Goal: Obtain resource: Obtain resource

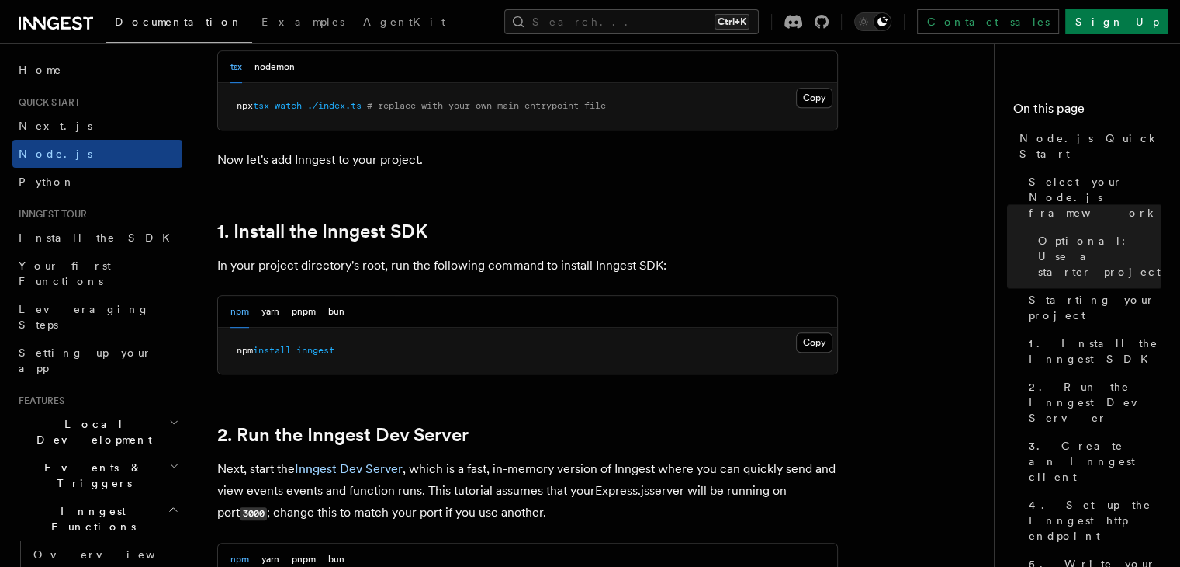
scroll to position [851, 0]
click at [807, 339] on button "Copy Copied" at bounding box center [814, 342] width 36 height 20
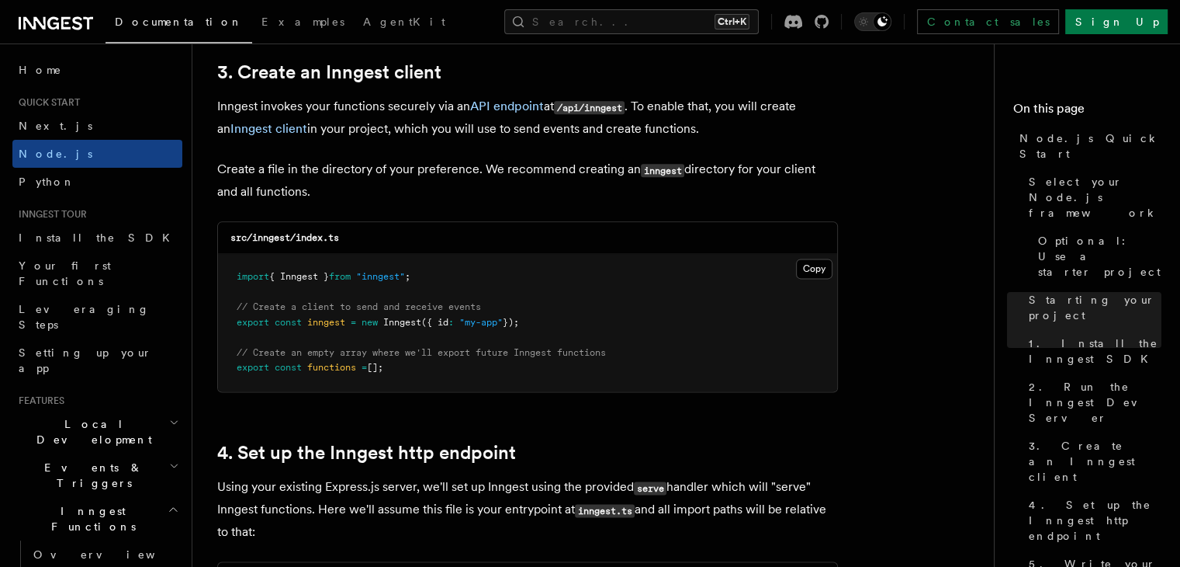
scroll to position [2008, 0]
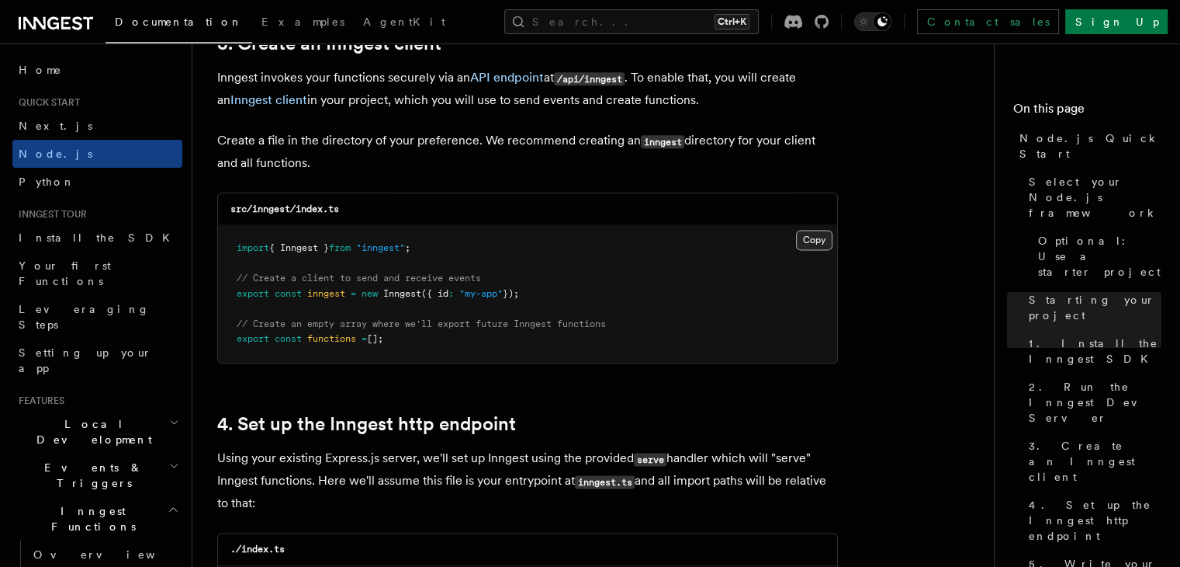
click at [801, 244] on button "Copy Copied" at bounding box center [814, 240] width 36 height 20
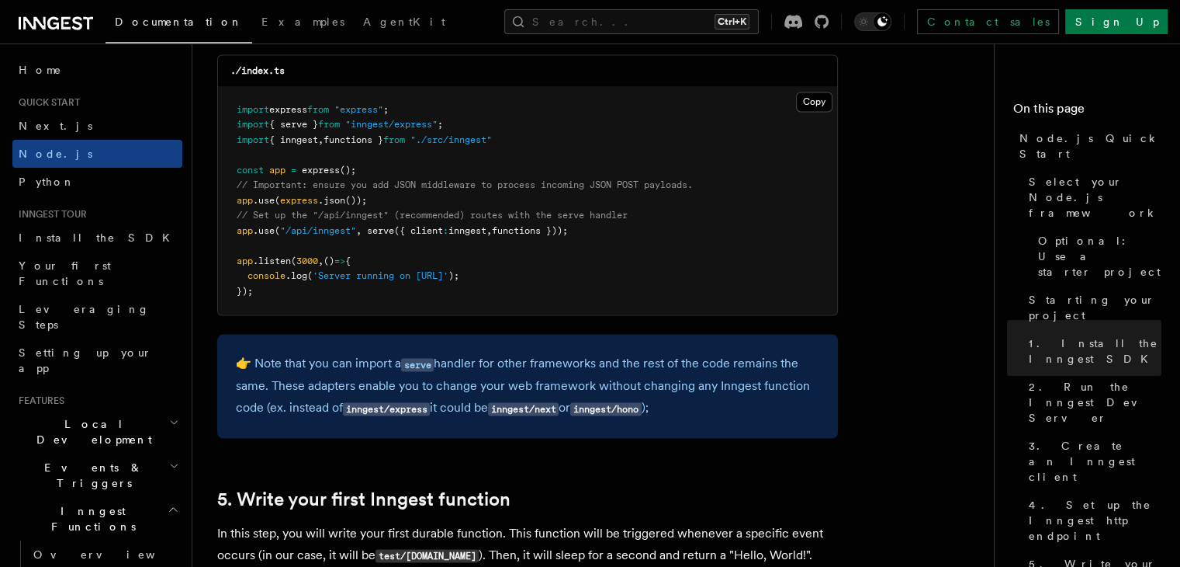
scroll to position [2485, 0]
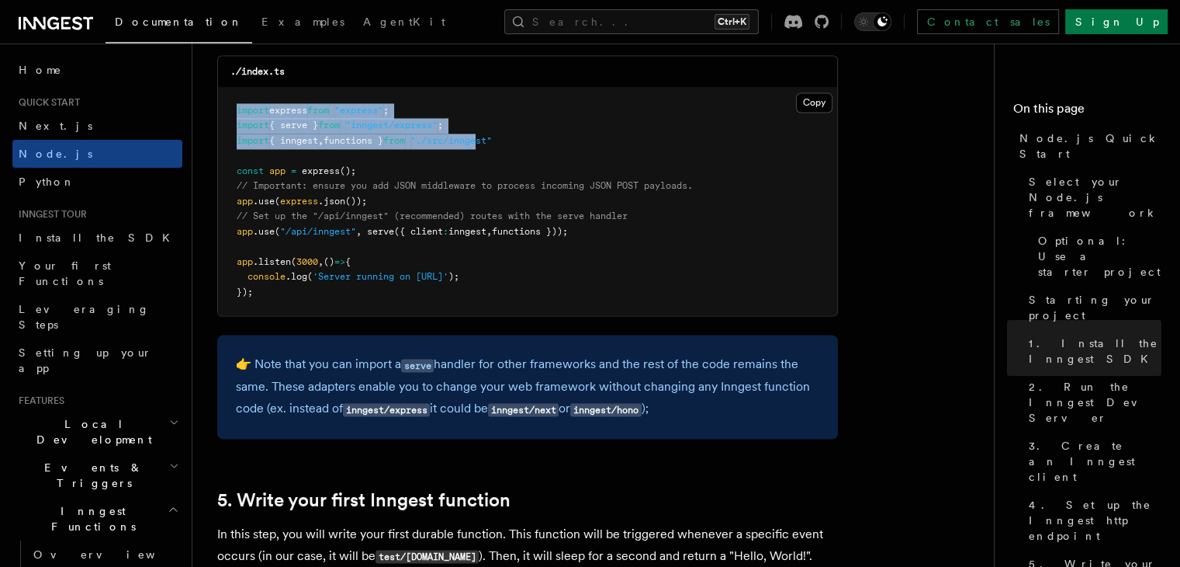
drag, startPoint x: 236, startPoint y: 119, endPoint x: 503, endPoint y: 133, distance: 267.3
click at [503, 133] on pre "import express from "express" ; import { serve } from "inngest/express" ; impor…" at bounding box center [527, 202] width 619 height 228
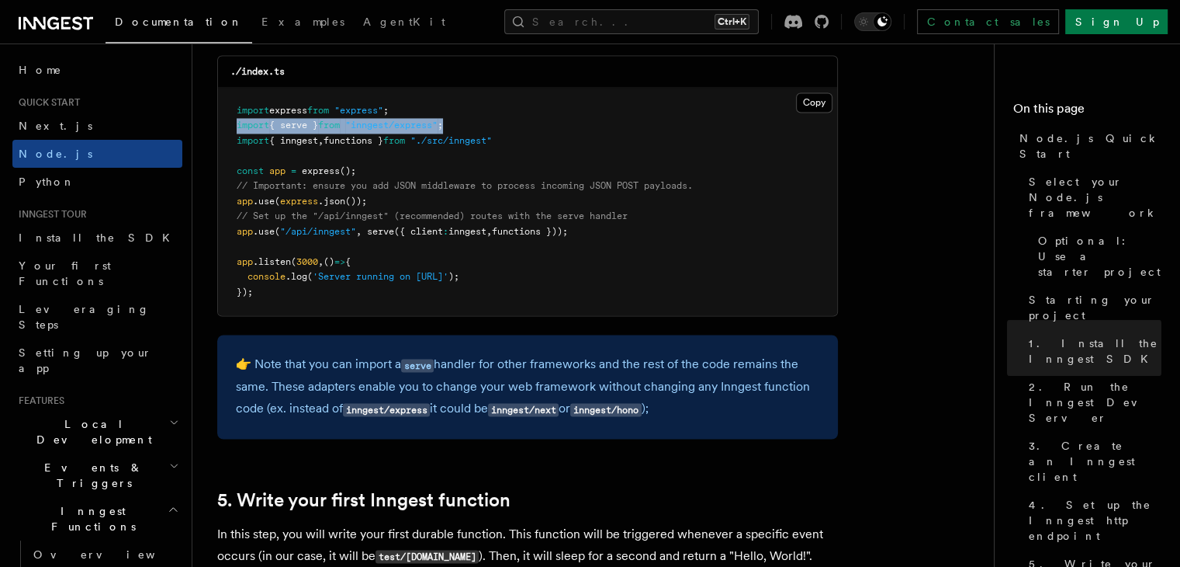
drag, startPoint x: 467, startPoint y: 120, endPoint x: 236, endPoint y: 123, distance: 231.3
click at [236, 123] on pre "import express from "express" ; import { serve } from "inngest/express" ; impor…" at bounding box center [527, 202] width 619 height 228
copy span "import { serve } from "inngest/express" ;"
click at [447, 196] on pre "import express from "express" ; import { serve } from "inngest/express" ; impor…" at bounding box center [527, 202] width 619 height 228
drag, startPoint x: 236, startPoint y: 230, endPoint x: 605, endPoint y: 237, distance: 369.4
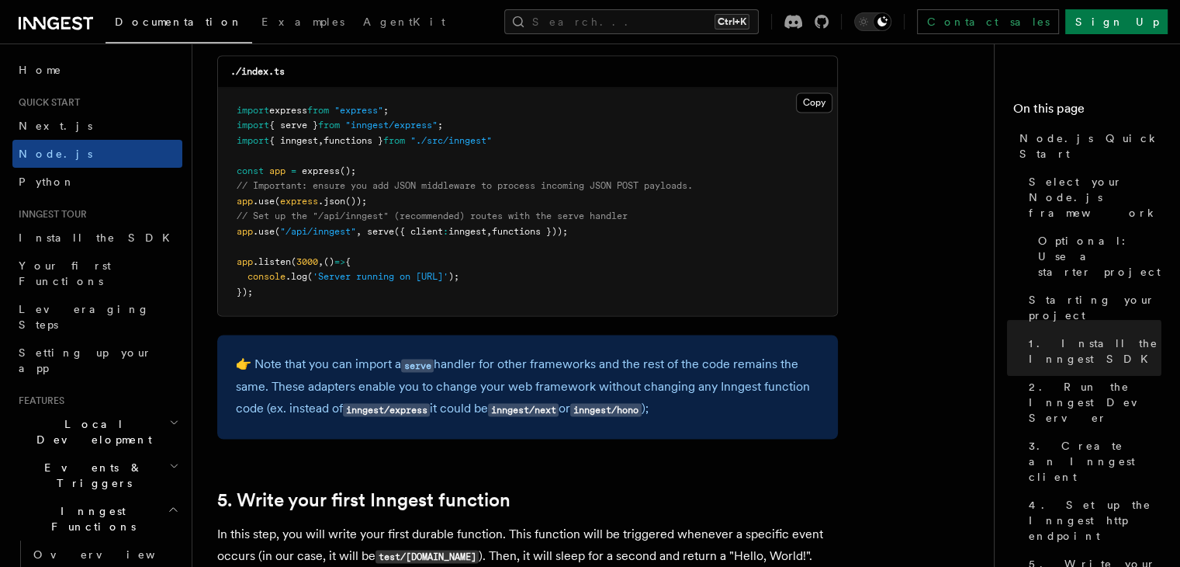
click at [605, 237] on pre "import express from "express" ; import { serve } from "inngest/express" ; impor…" at bounding box center [527, 202] width 619 height 228
copy span "app .use ( "/api/inngest" , serve ({ client : inngest , functions }));"
click at [491, 286] on pre "import express from "express" ; import { serve } from "inngest/express" ; impor…" at bounding box center [527, 202] width 619 height 228
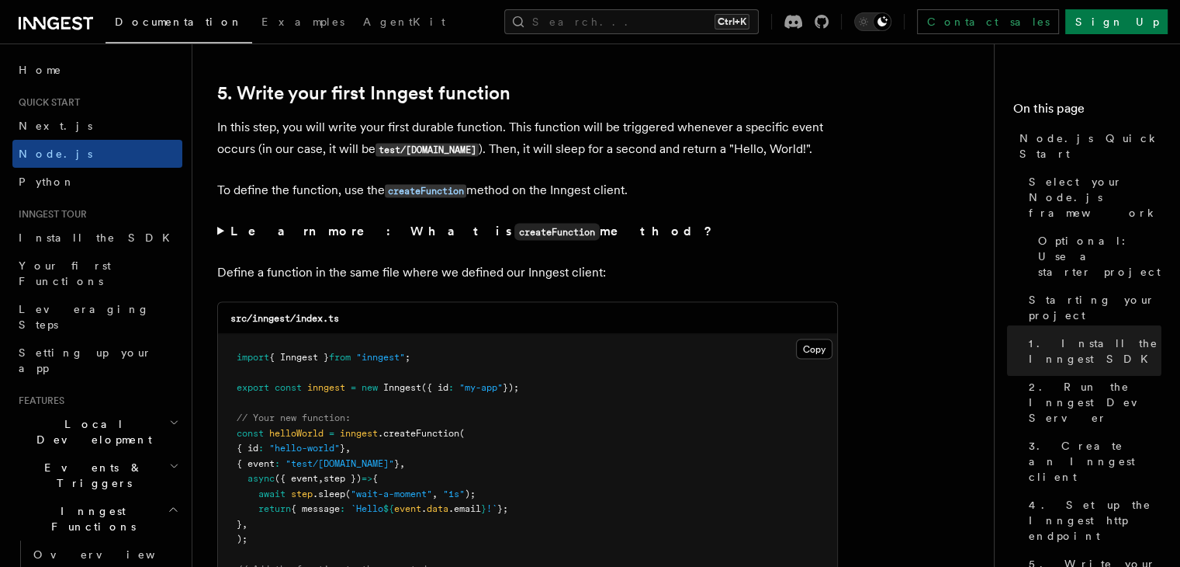
scroll to position [2888, 0]
